Goal: Task Accomplishment & Management: Manage account settings

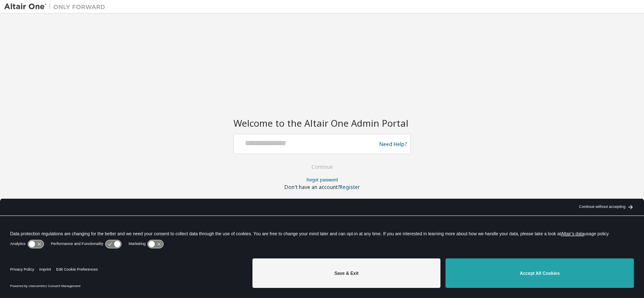
click at [538, 282] on button "Accept All Cookies" at bounding box center [539, 273] width 188 height 29
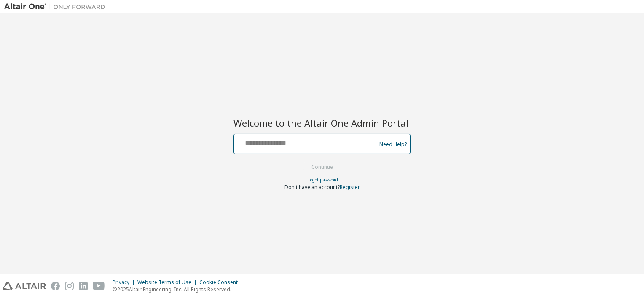
click at [312, 147] on input "text" at bounding box center [306, 142] width 138 height 12
click at [285, 147] on input "text" at bounding box center [306, 142] width 138 height 12
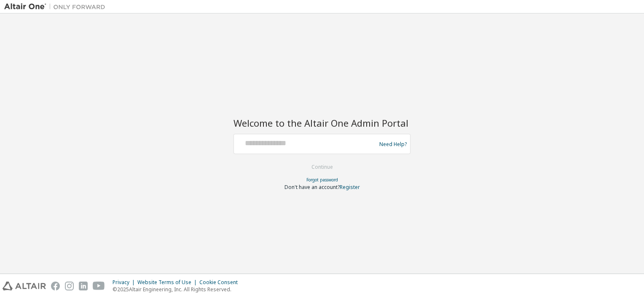
click at [319, 52] on div "Welcome to the Altair One Admin Portal Need Help? Please make sure that you pro…" at bounding box center [321, 144] width 635 height 252
click at [322, 179] on link "Forgot password" at bounding box center [322, 180] width 32 height 6
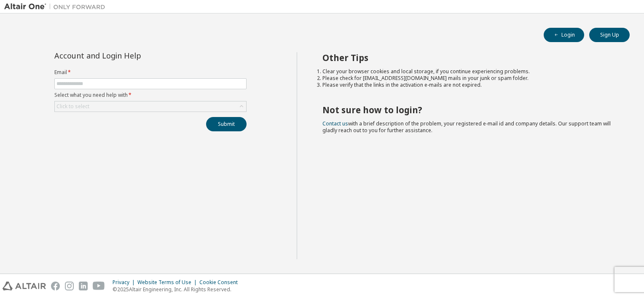
click at [83, 89] on form "Email * Select what you need help with * Click to select" at bounding box center [150, 90] width 192 height 43
click at [81, 83] on input "text" at bounding box center [150, 83] width 188 height 7
click at [244, 103] on icon at bounding box center [241, 106] width 8 height 8
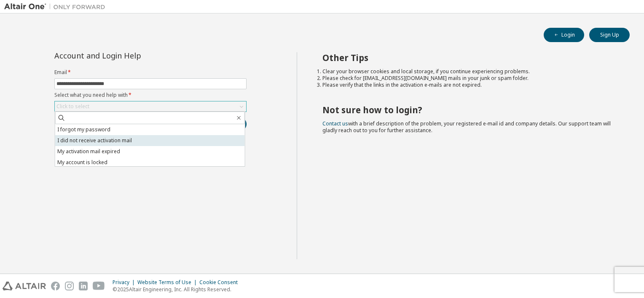
click at [162, 139] on li "I did not receive activation mail" at bounding box center [150, 140] width 190 height 11
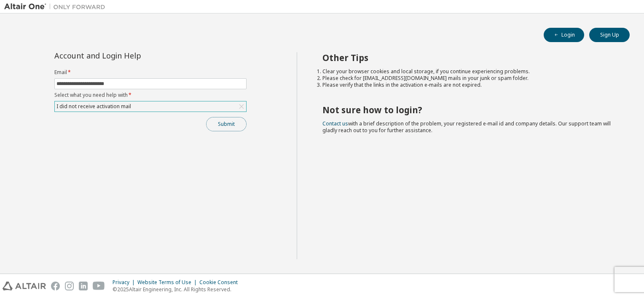
click at [223, 123] on button "Submit" at bounding box center [226, 124] width 40 height 14
drag, startPoint x: 97, startPoint y: 83, endPoint x: 120, endPoint y: 83, distance: 23.6
click at [120, 83] on input "**********" at bounding box center [150, 83] width 188 height 7
click at [155, 83] on input "**********" at bounding box center [150, 83] width 188 height 7
type input "**********"
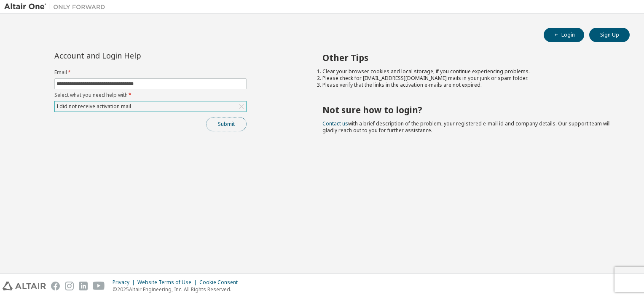
click at [219, 120] on button "Submit" at bounding box center [226, 124] width 40 height 14
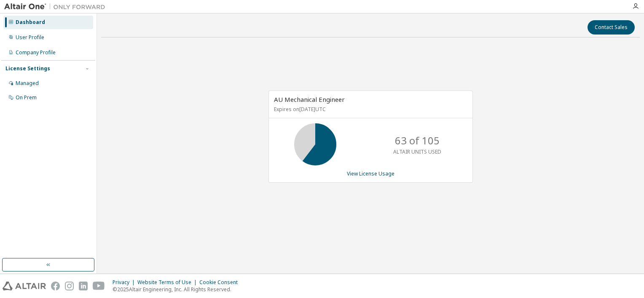
click at [399, 140] on p "63 of 105" at bounding box center [417, 141] width 45 height 14
drag, startPoint x: 399, startPoint y: 140, endPoint x: 428, endPoint y: 140, distance: 28.2
click at [428, 140] on p "63 of 105" at bounding box center [417, 141] width 45 height 14
click at [367, 174] on link "View License Usage" at bounding box center [371, 173] width 48 height 7
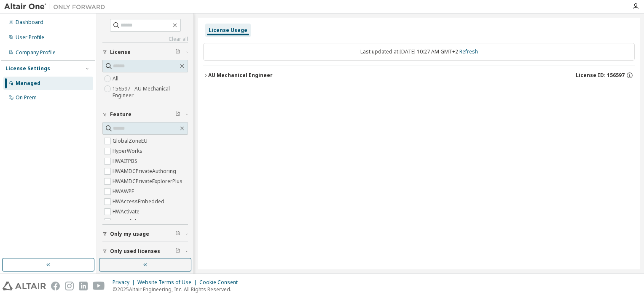
click at [204, 73] on icon "button" at bounding box center [205, 75] width 5 height 5
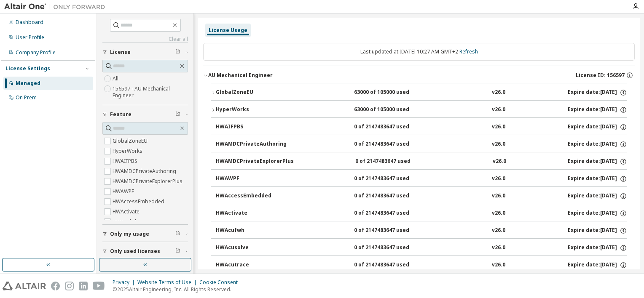
click at [213, 91] on icon "button" at bounding box center [213, 92] width 5 height 5
